Goal: Task Accomplishment & Management: Use online tool/utility

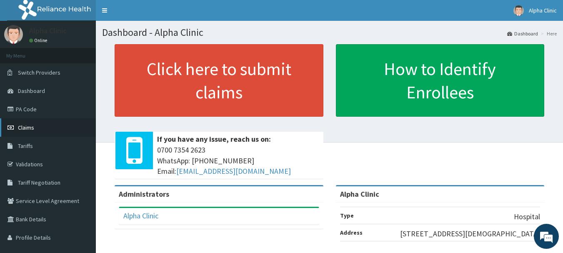
click at [62, 126] on link "Claims" at bounding box center [48, 127] width 96 height 18
